Goal: Find specific page/section: Find specific page/section

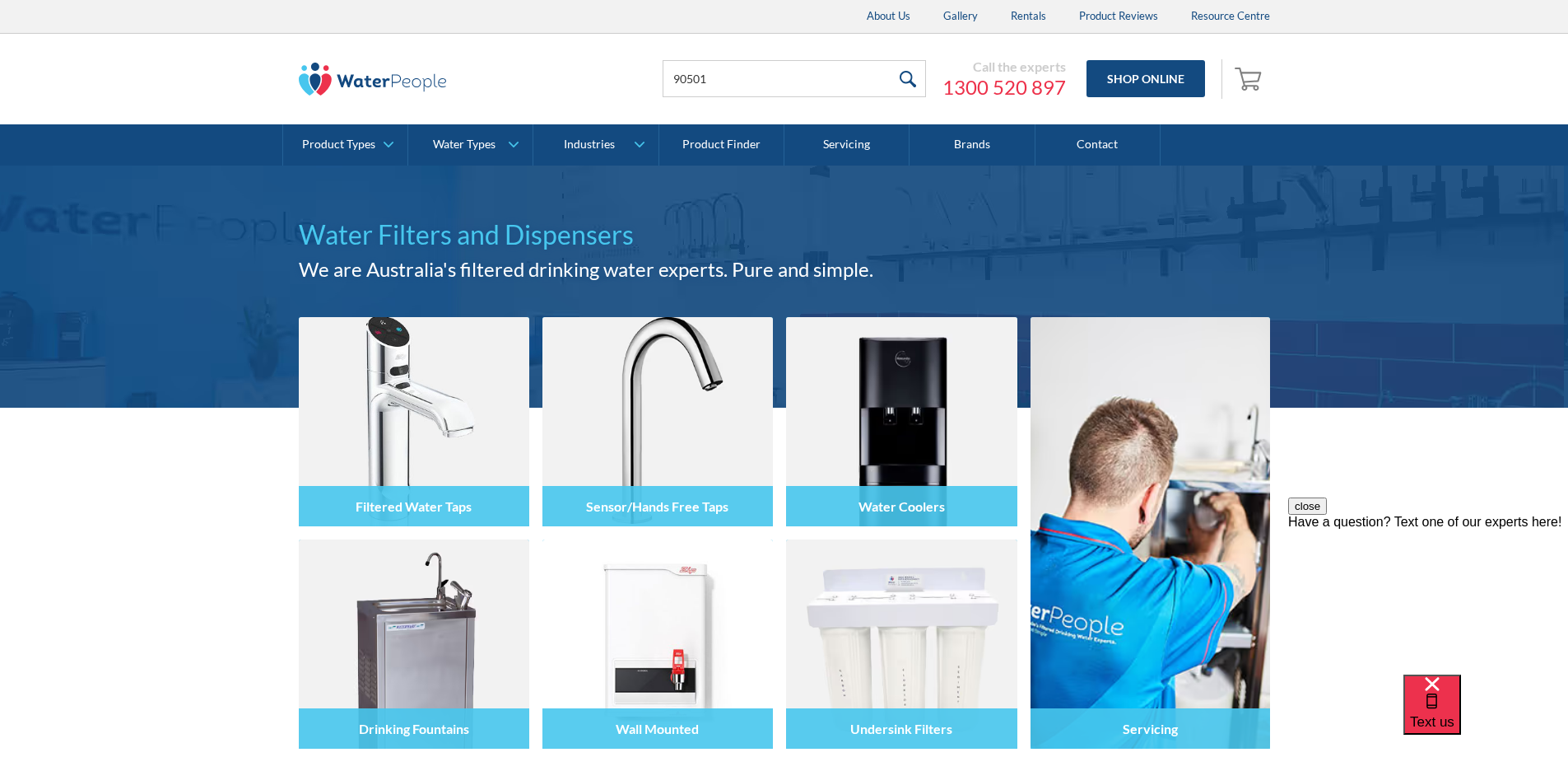
type input "90501"
click at [891, 60] on input "submit" at bounding box center [908, 78] width 35 height 37
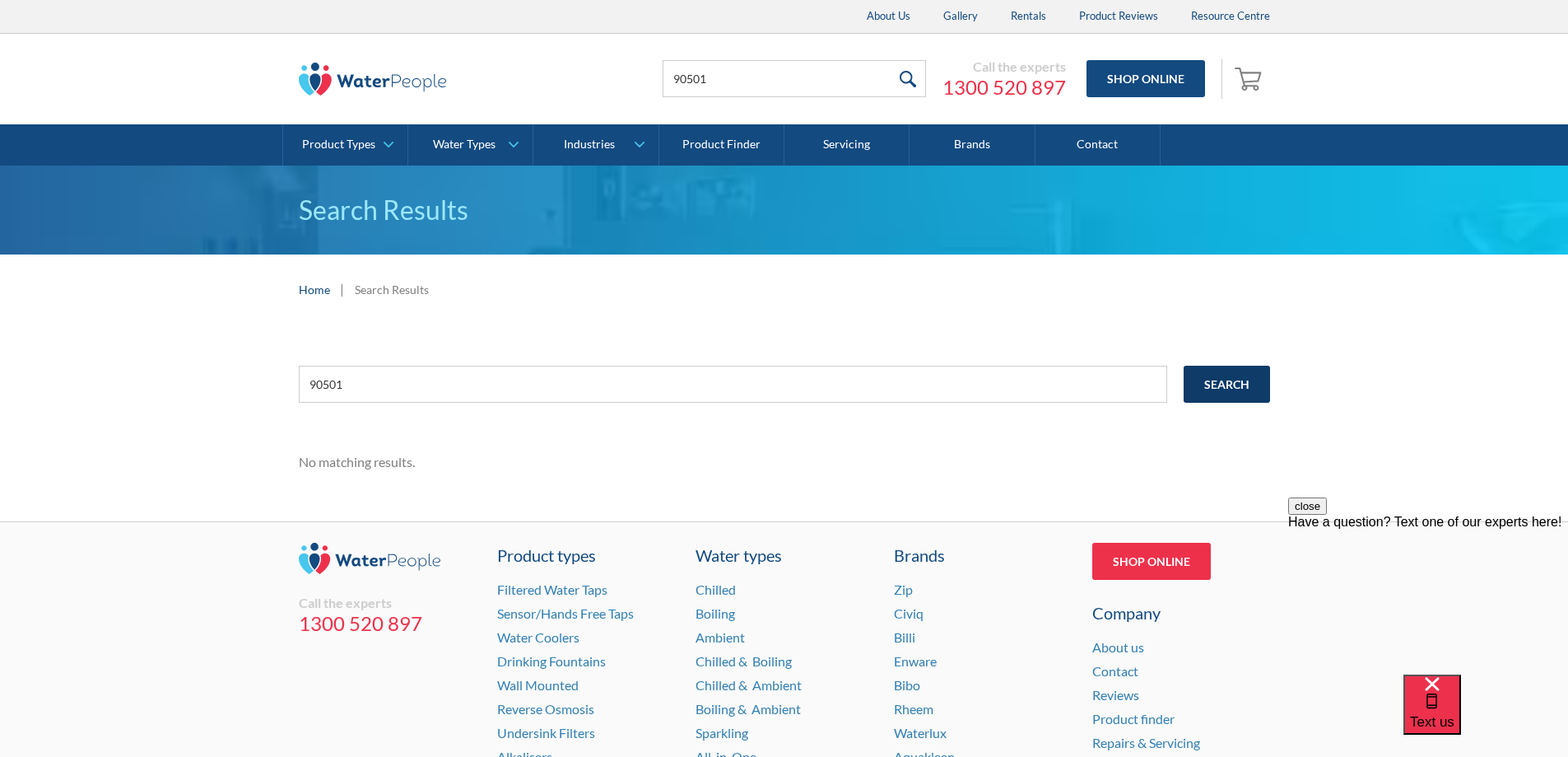
click at [1251, 384] on input "Search" at bounding box center [1227, 384] width 86 height 37
